Goal: Task Accomplishment & Management: Complete application form

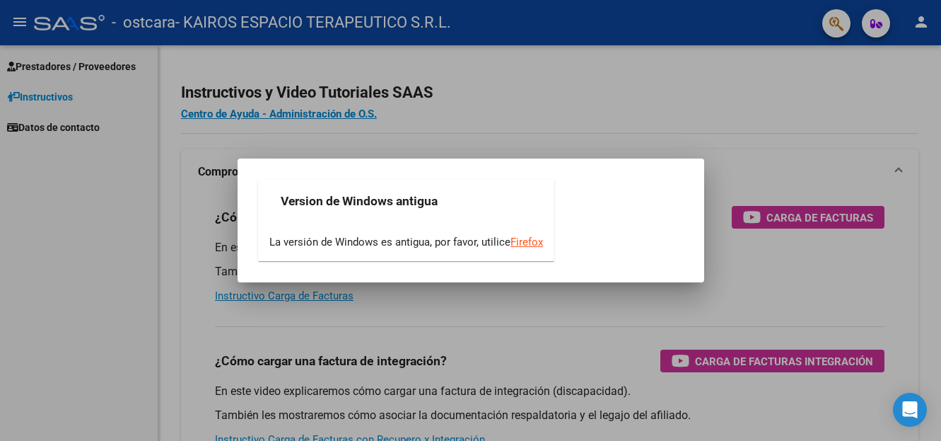
click at [537, 326] on div at bounding box center [470, 220] width 941 height 441
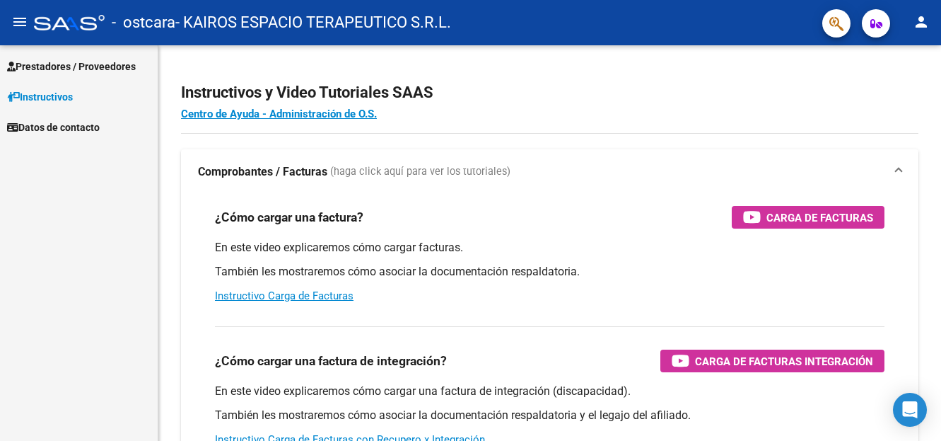
click at [95, 64] on span "Prestadores / Proveedores" at bounding box center [71, 67] width 129 height 16
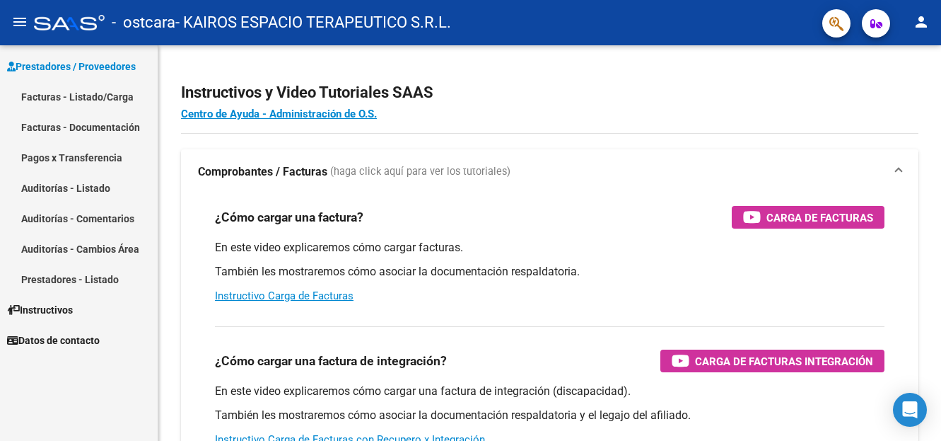
click at [78, 99] on link "Facturas - Listado/Carga" at bounding box center [79, 96] width 158 height 30
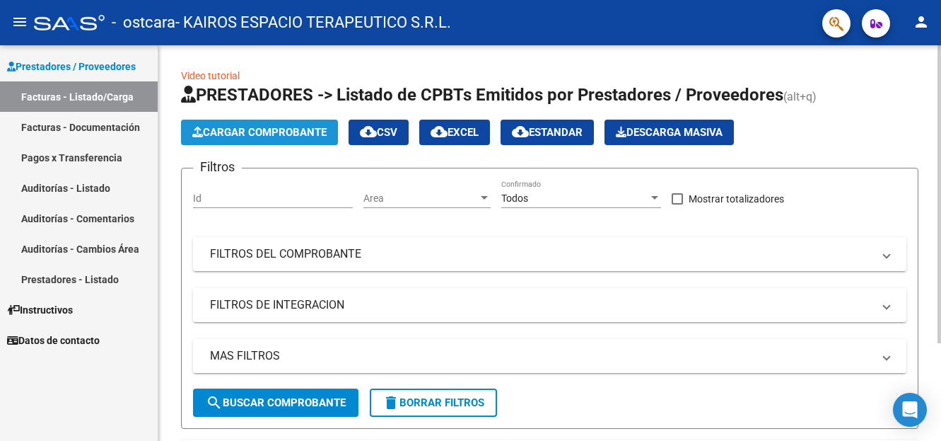
click at [291, 129] on span "Cargar Comprobante" at bounding box center [259, 132] width 134 height 13
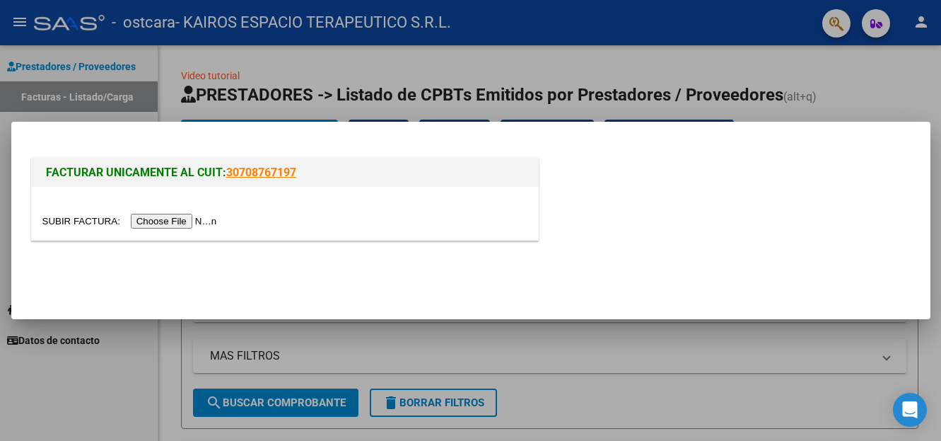
click at [187, 219] on input "file" at bounding box center [131, 221] width 179 height 15
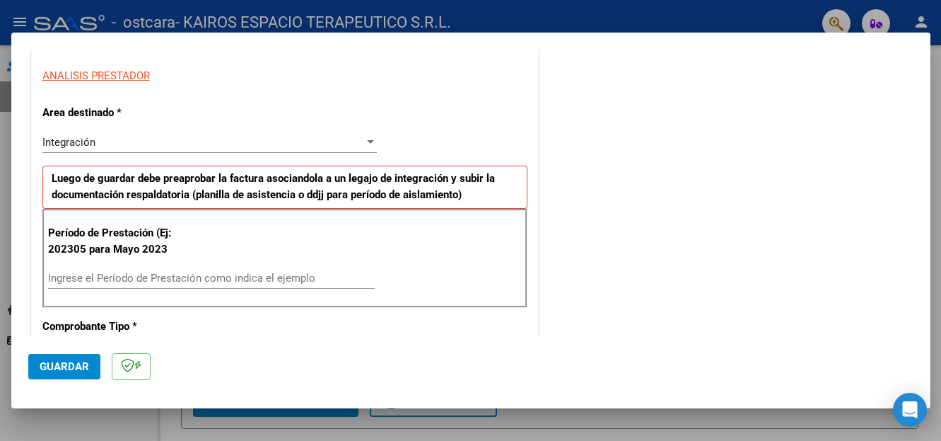
scroll to position [354, 0]
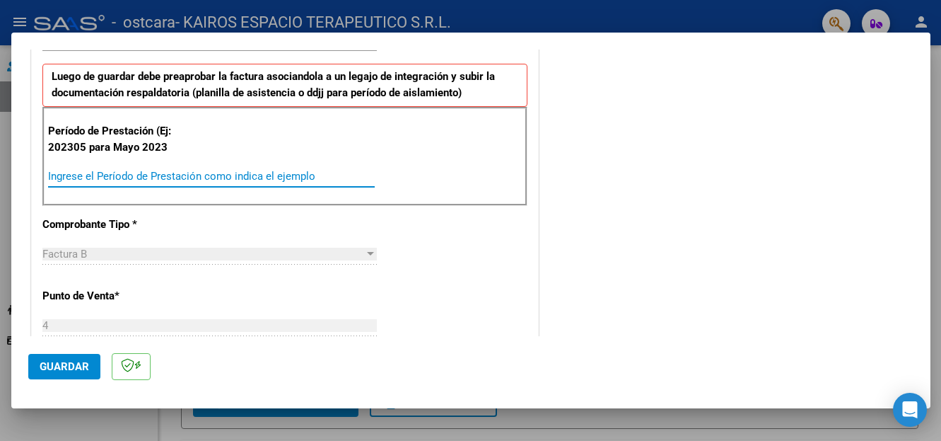
click at [127, 179] on input "Ingrese el Período de Prestación como indica el ejemplo" at bounding box center [211, 176] width 327 height 13
type input "202507"
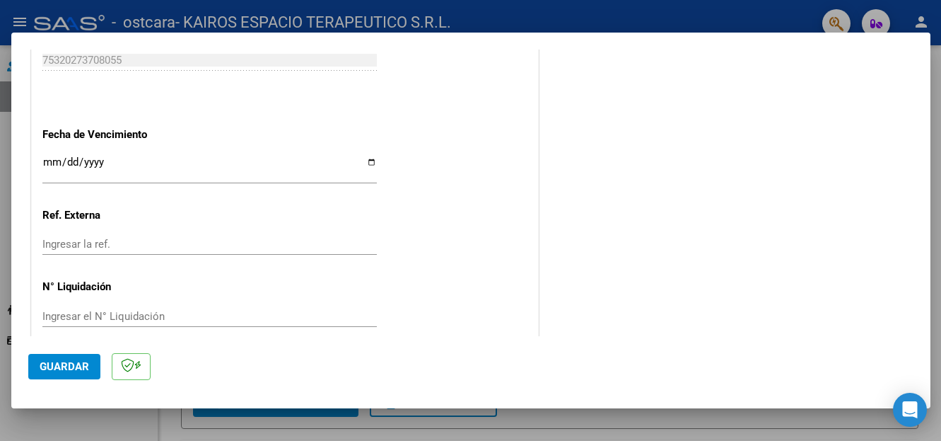
scroll to position [843, 0]
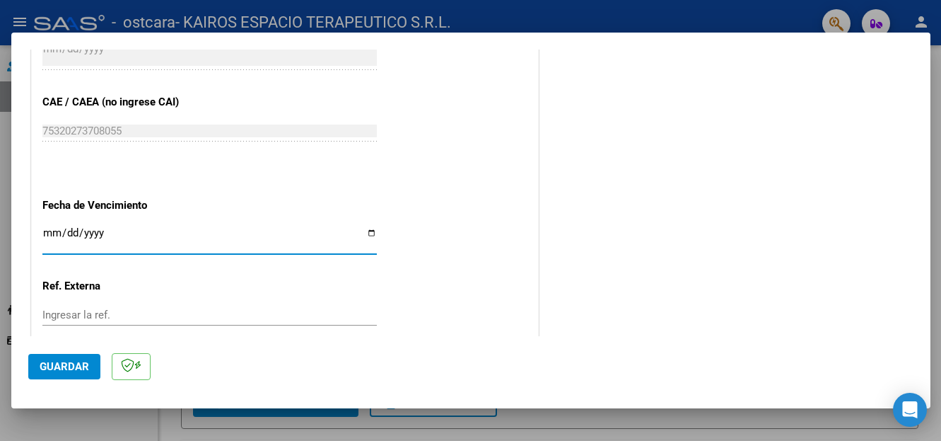
click at [368, 229] on input "Ingresar la fecha" at bounding box center [209, 238] width 334 height 23
type input "[DATE]"
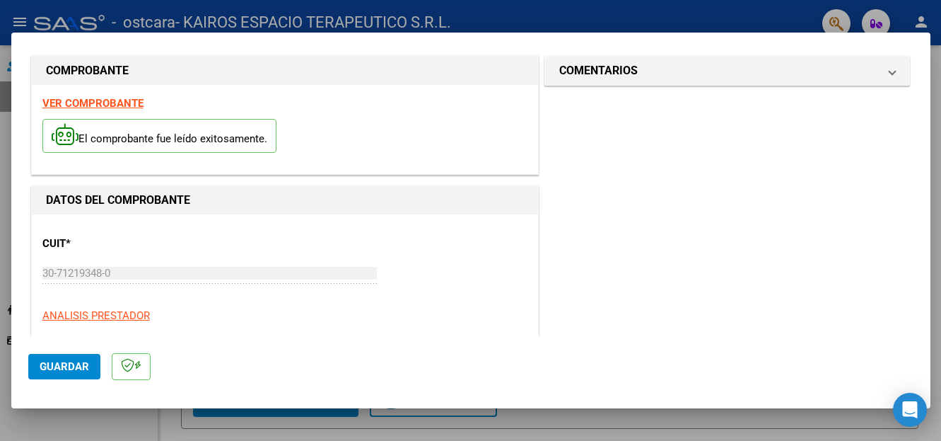
scroll to position [0, 0]
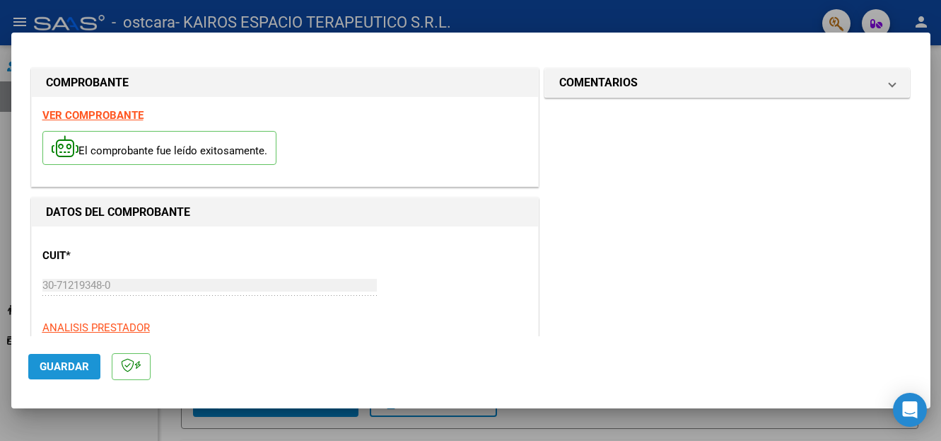
click at [73, 366] on span "Guardar" at bounding box center [64, 366] width 49 height 13
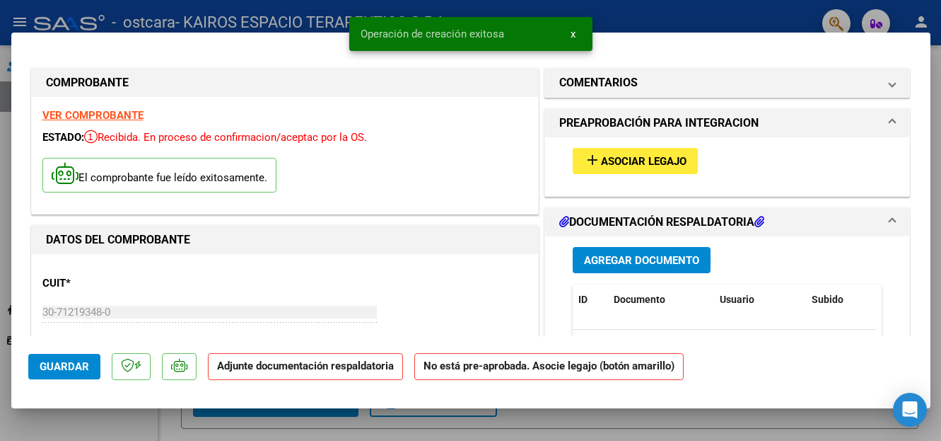
click at [653, 158] on span "Asociar Legajo" at bounding box center [644, 161] width 86 height 13
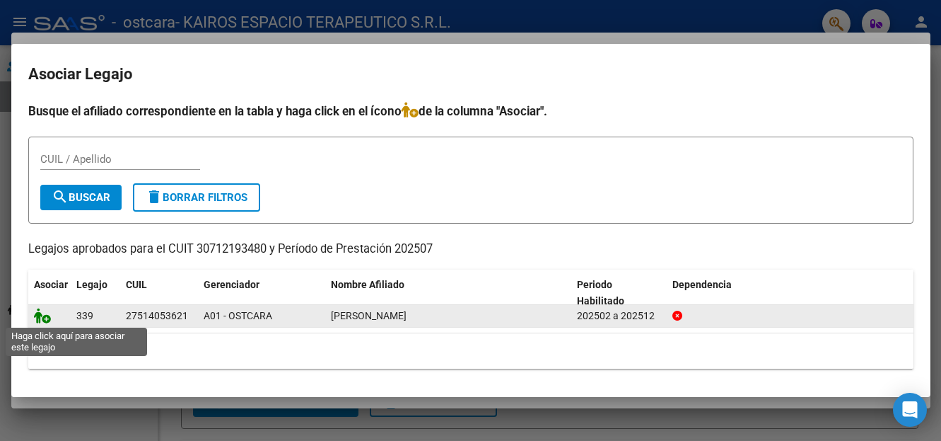
click at [49, 320] on icon at bounding box center [42, 316] width 17 height 16
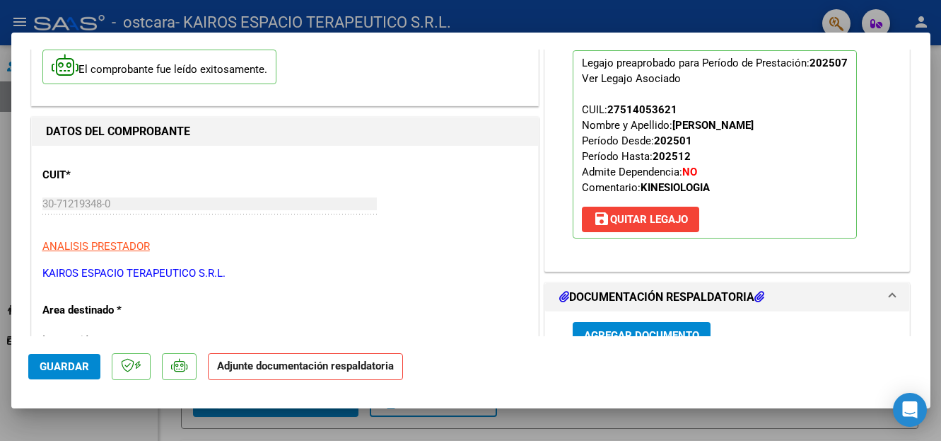
scroll to position [141, 0]
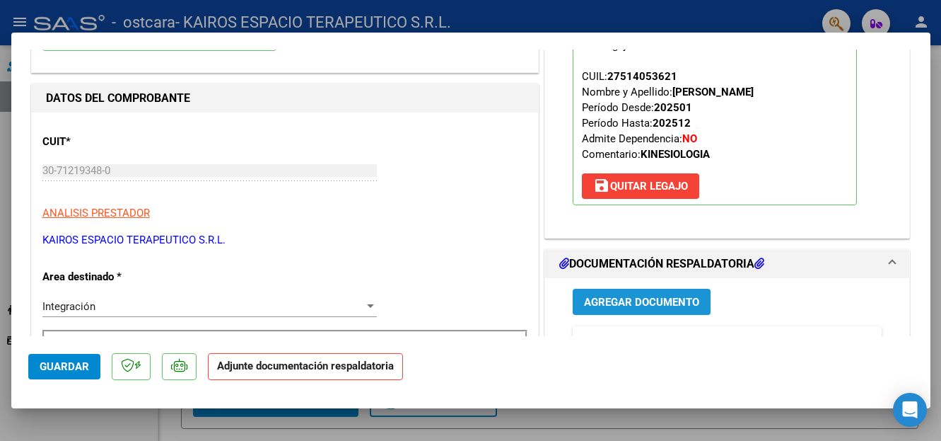
click at [618, 303] on span "Agregar Documento" at bounding box center [641, 302] width 115 height 13
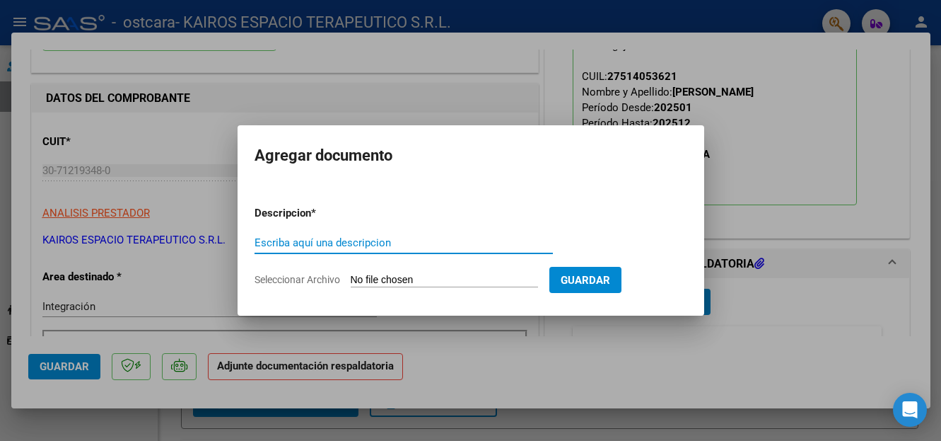
click at [298, 280] on span "Seleccionar Archivo" at bounding box center [298, 279] width 86 height 11
click at [351, 280] on input "Seleccionar Archivo" at bounding box center [444, 280] width 187 height 13
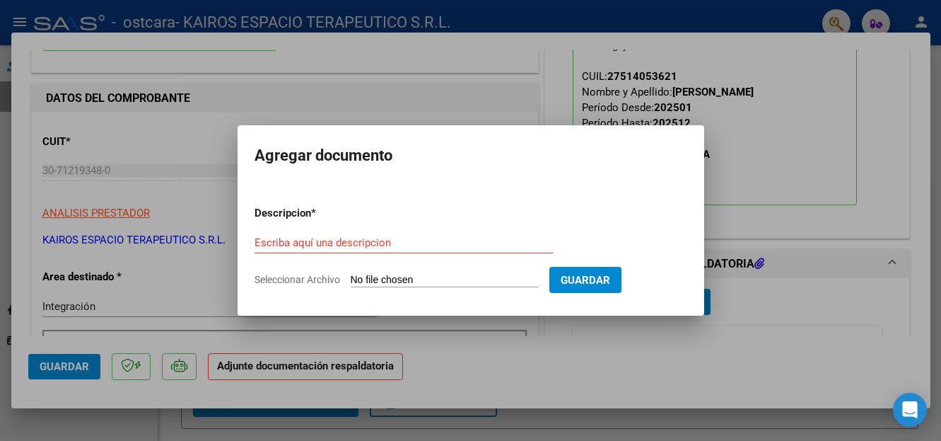
type input "C:\fakepath\ASISTENCIAS PRESTACION APOYO KINESIOLOGIA AF [PERSON_NAME].pdf"
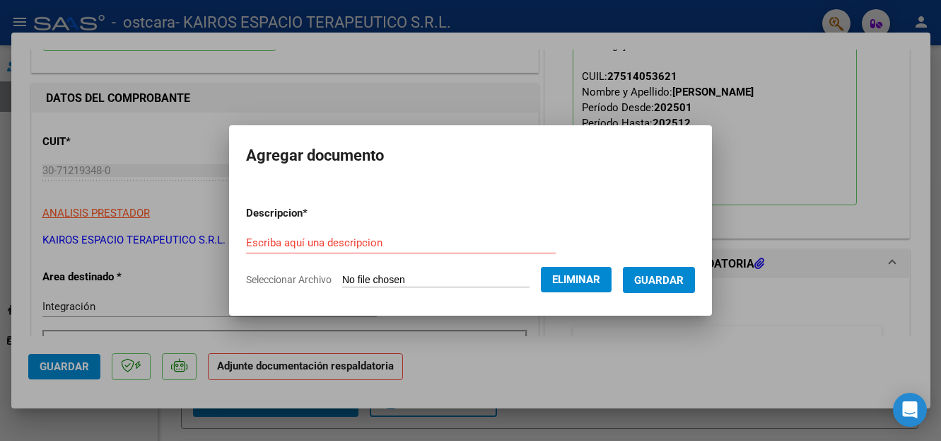
click at [294, 240] on input "Escriba aquí una descripcion" at bounding box center [401, 242] width 310 height 13
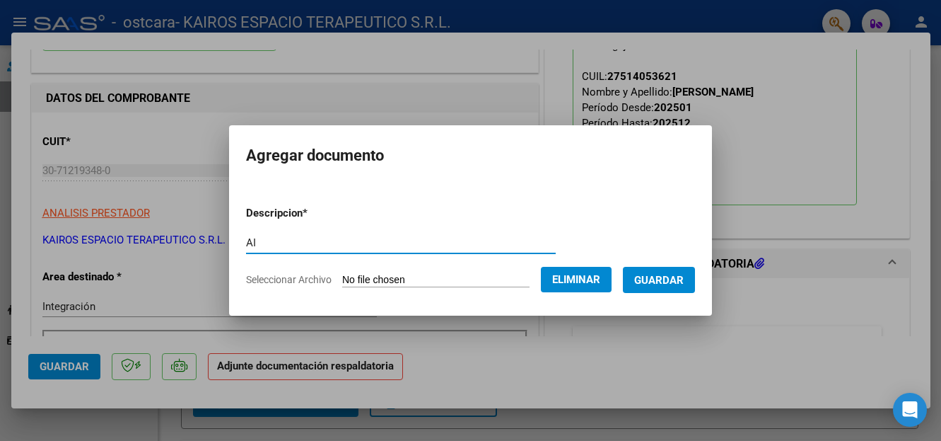
type input "A"
type input "ASISTENCIAS PREST APOYO KINESIOLOGIA [DATE] AF [PERSON_NAME]"
click at [665, 286] on button "Guardar" at bounding box center [659, 280] width 72 height 26
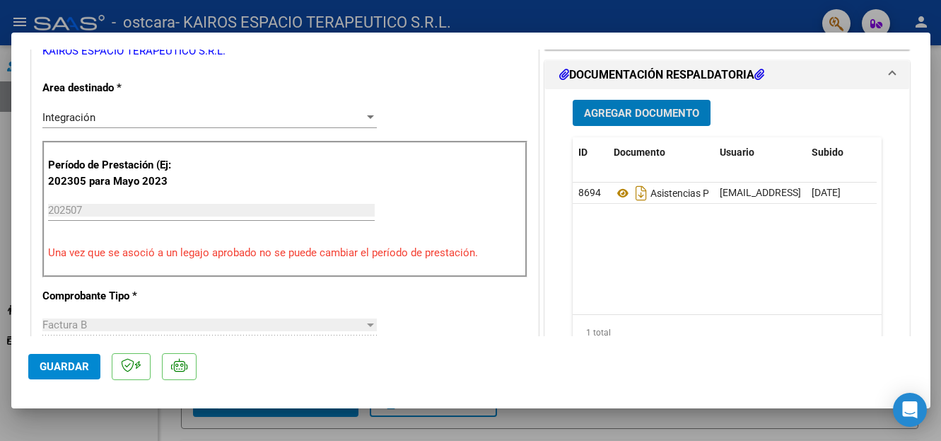
scroll to position [424, 0]
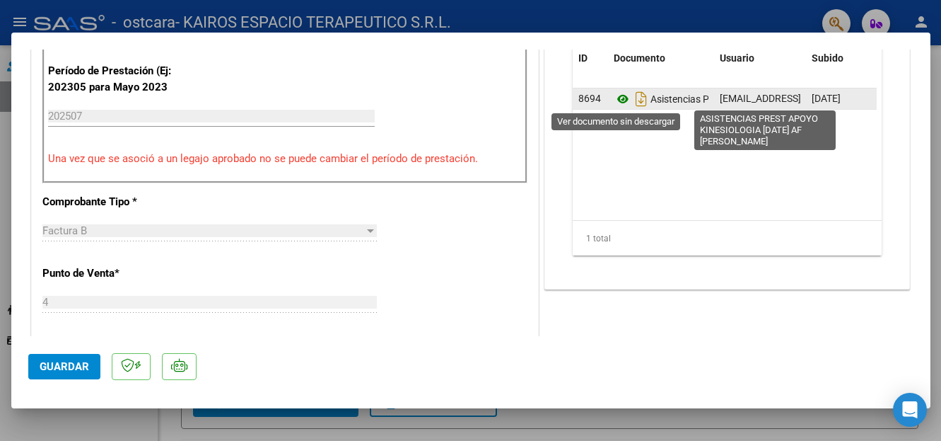
click at [617, 100] on icon at bounding box center [623, 99] width 18 height 17
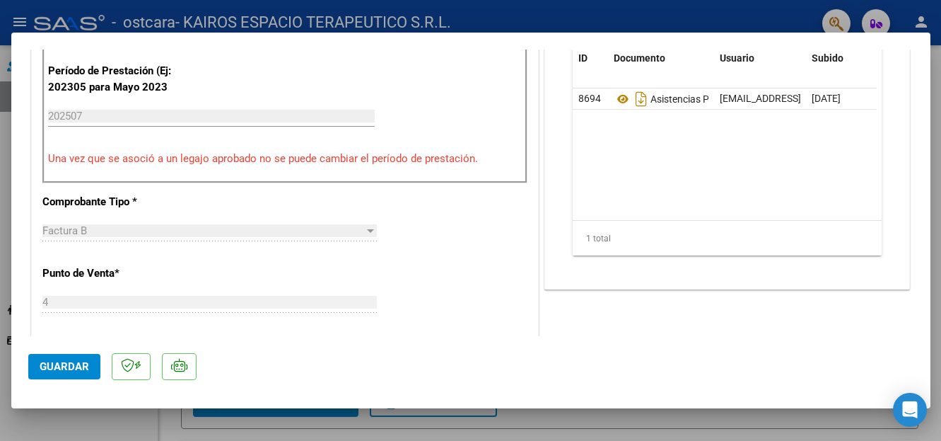
click at [61, 366] on span "Guardar" at bounding box center [64, 366] width 49 height 13
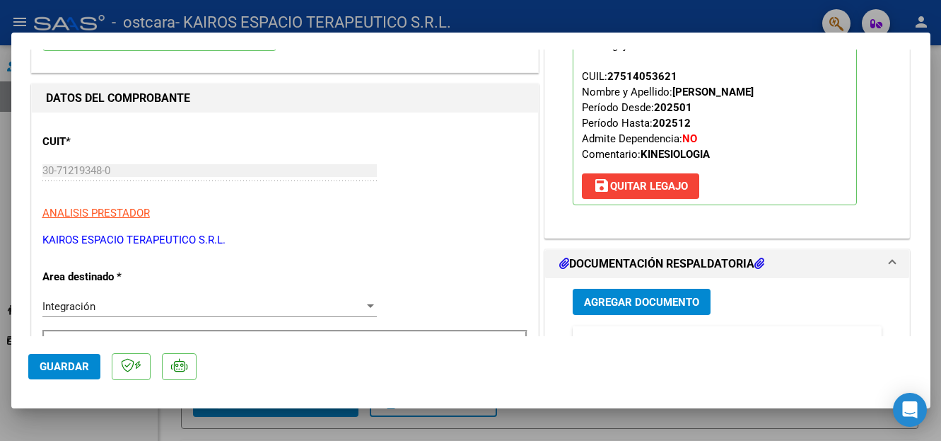
scroll to position [0, 0]
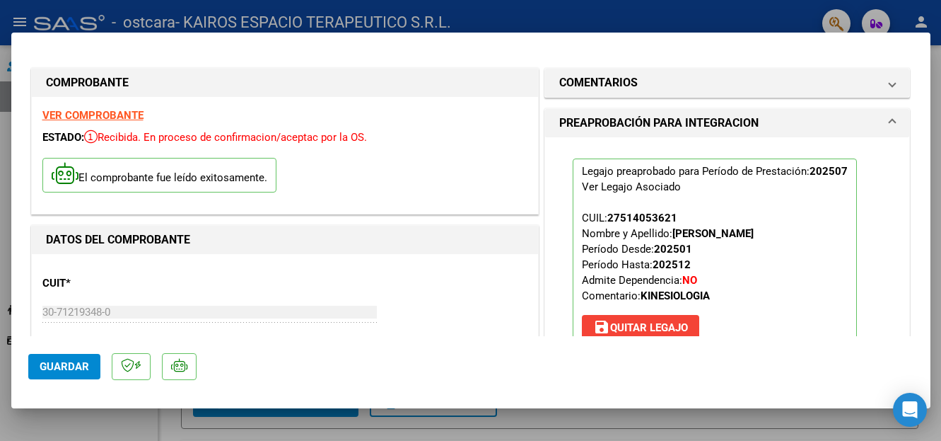
click at [21, 26] on div at bounding box center [470, 220] width 941 height 441
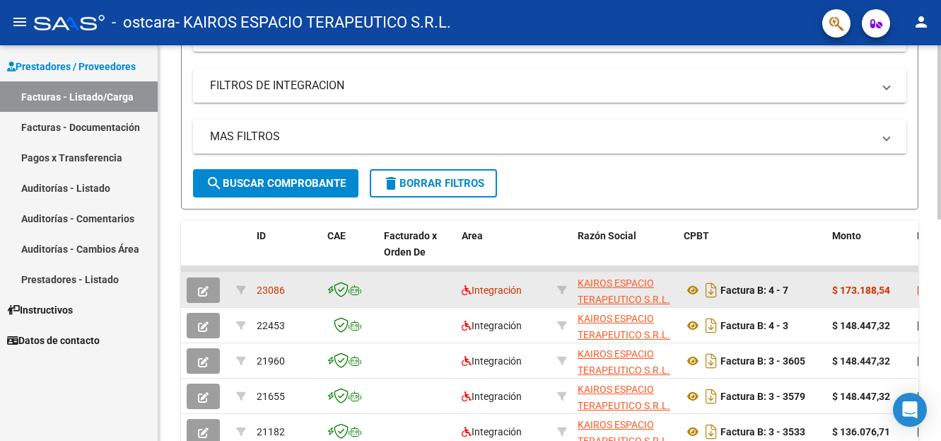
scroll to position [290, 0]
